Goal: Book appointment/travel/reservation

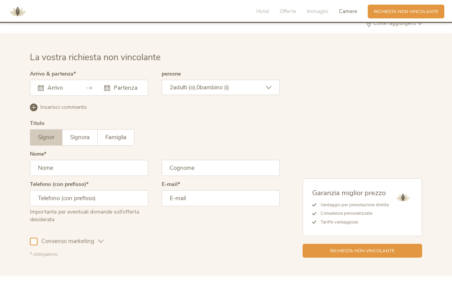
scroll to position [1916, 0]
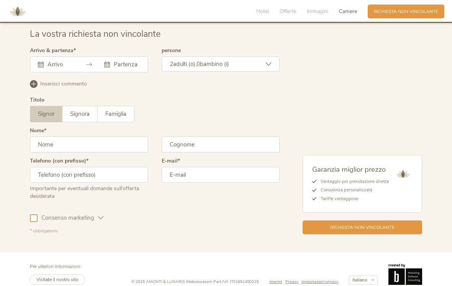
click at [63, 69] on div "Settembre 2025 Lun Mar Mer Gio Ven Sab Dom 1 2 3 4 5 6 7 8 9 10 11 12 13 14 15 …" at bounding box center [89, 64] width 118 height 16
click at [39, 71] on div at bounding box center [89, 64] width 118 height 16
click at [42, 68] on div "Questo campo non può essere lasciato vuoto." at bounding box center [56, 65] width 36 height 8
click at [47, 69] on div "Questo campo non può essere lasciato vuoto. Settembre 2025 Lun Mar Mer Gio Ven …" at bounding box center [89, 64] width 118 height 16
click at [63, 64] on input "text" at bounding box center [60, 65] width 28 height 8
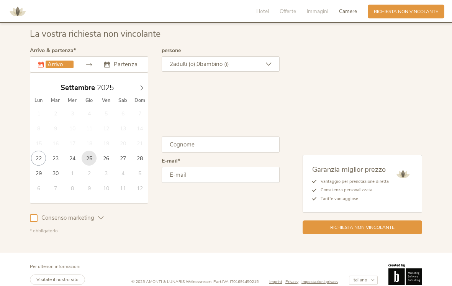
type input "25.09.2025"
type input "28.09.2025"
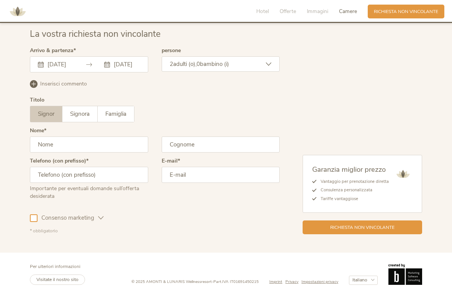
click at [137, 149] on input "text" at bounding box center [89, 144] width 118 height 16
type input "gianmarco"
click at [230, 144] on input "text" at bounding box center [221, 144] width 118 height 16
type input "greggio"
click at [125, 179] on input "text" at bounding box center [89, 175] width 118 height 16
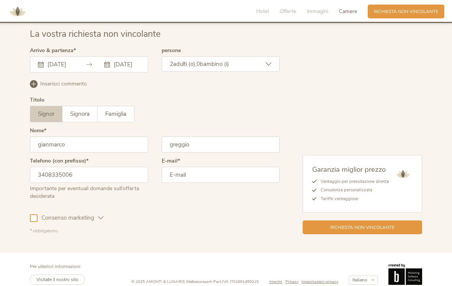
type input "3408335006"
click at [240, 181] on input "email" at bounding box center [221, 175] width 118 height 16
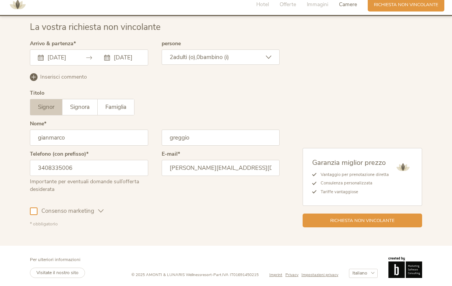
scroll to position [1928, 0]
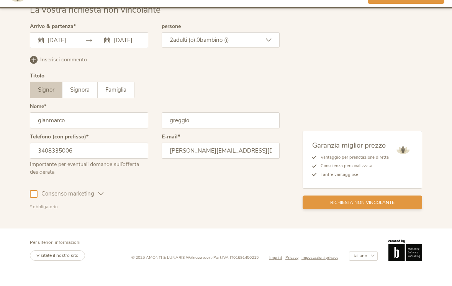
type input "gianmarco@studiogreggio.net"
click at [363, 214] on span "Richiesta non vincolante" at bounding box center [362, 217] width 64 height 7
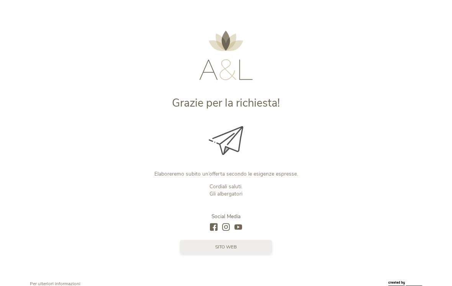
click at [240, 253] on link "sito web" at bounding box center [226, 247] width 92 height 14
